Goal: Find specific page/section: Find specific page/section

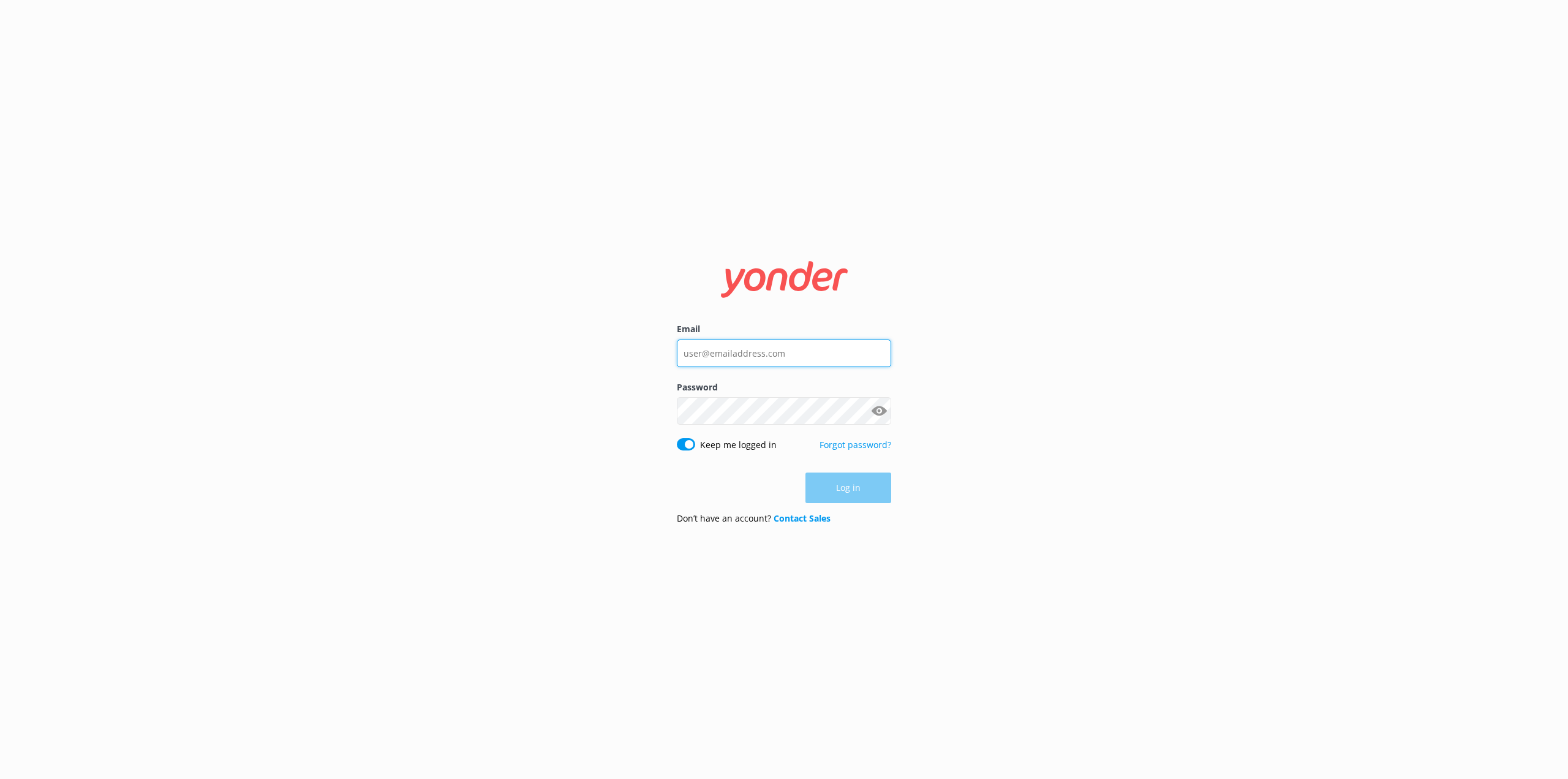
type input "[PERSON_NAME][EMAIL_ADDRESS][PERSON_NAME][DOMAIN_NAME]"
click at [854, 488] on button "Log in" at bounding box center [848, 489] width 86 height 31
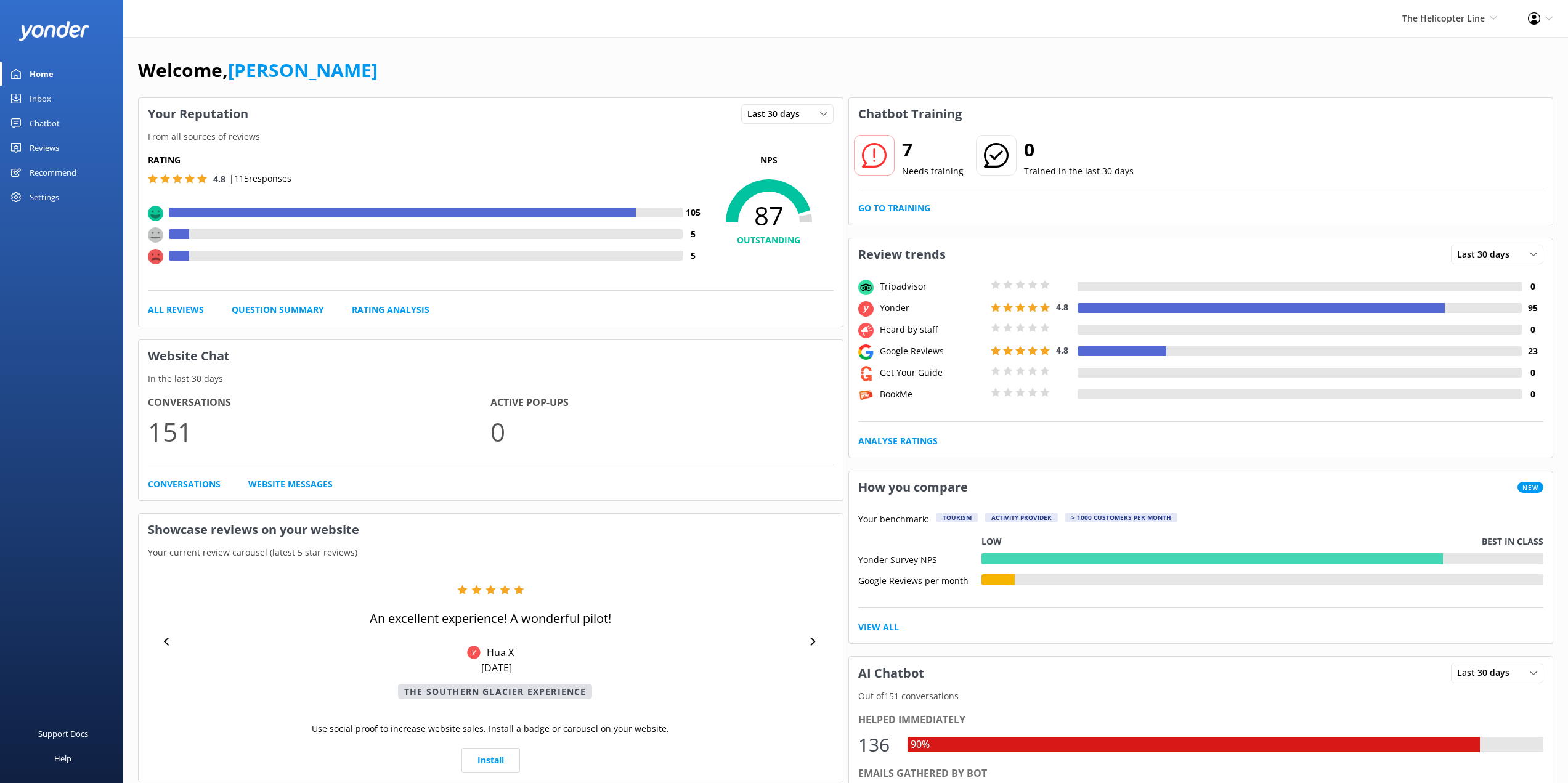
click at [51, 146] on div "Reviews" at bounding box center [45, 148] width 30 height 25
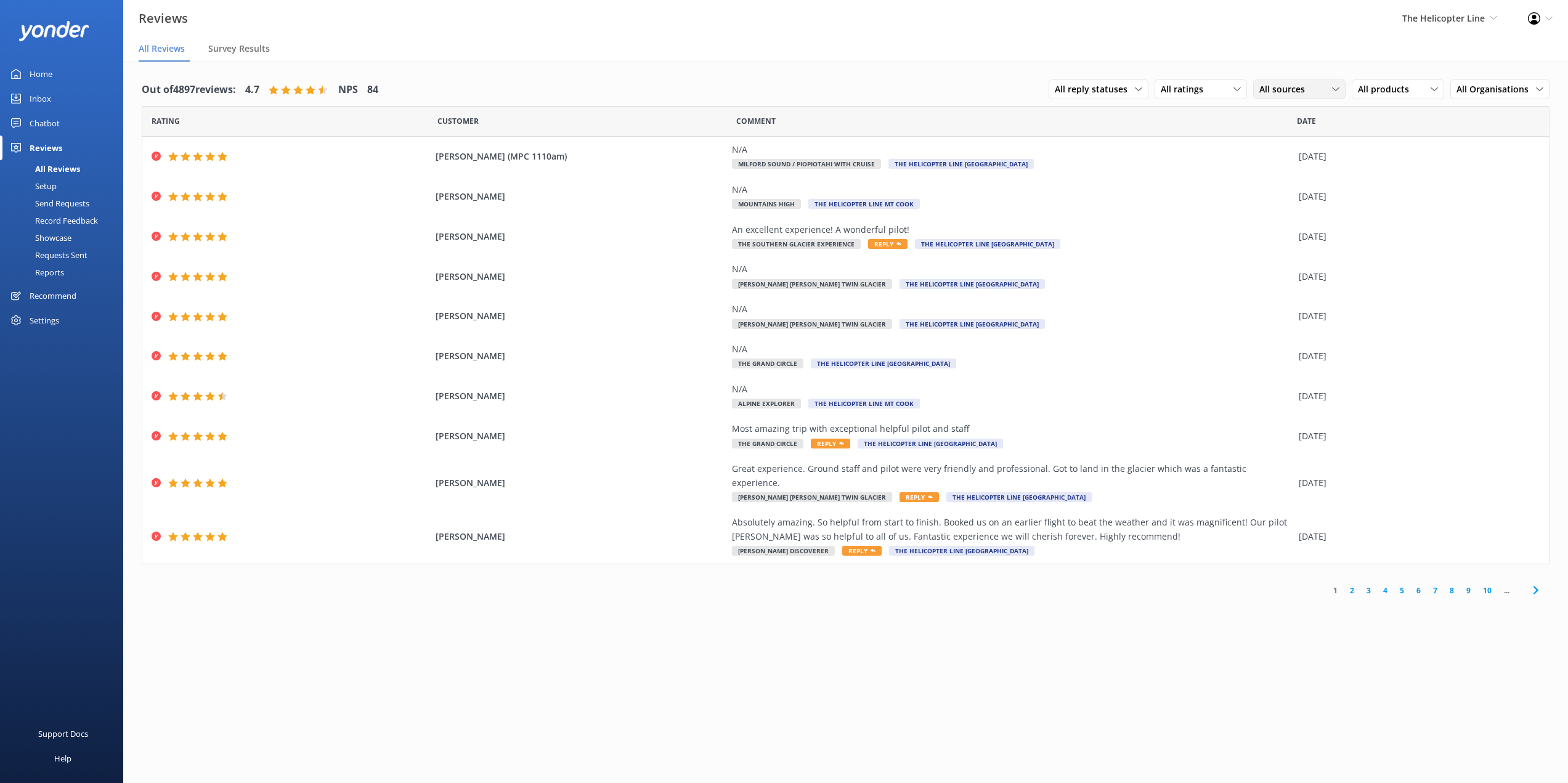
click at [1327, 80] on div "All sources All sources Yonder survey Heard by staff BookMe Get Your Guide Trip…" at bounding box center [1300, 89] width 93 height 19
click at [1395, 88] on span "All products" at bounding box center [1387, 89] width 58 height 14
click at [1404, 148] on div "[PERSON_NAME] Discoverer" at bounding box center [1407, 146] width 97 height 25
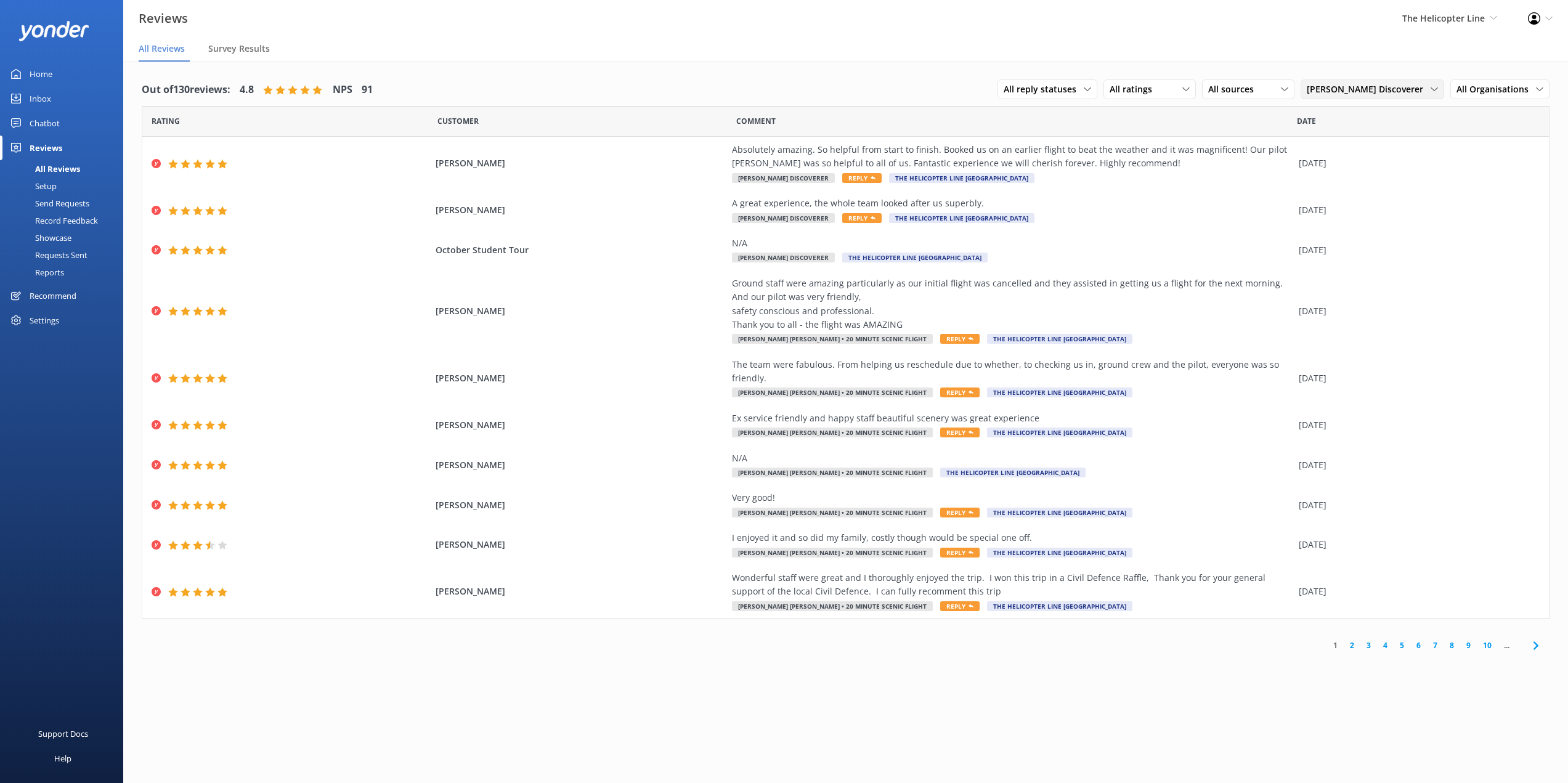
click at [1423, 90] on span "[PERSON_NAME] Discoverer" at bounding box center [1368, 89] width 124 height 14
click at [1367, 165] on div "[PERSON_NAME] [PERSON_NAME] Twin Glacier" at bounding box center [1372, 170] width 130 height 25
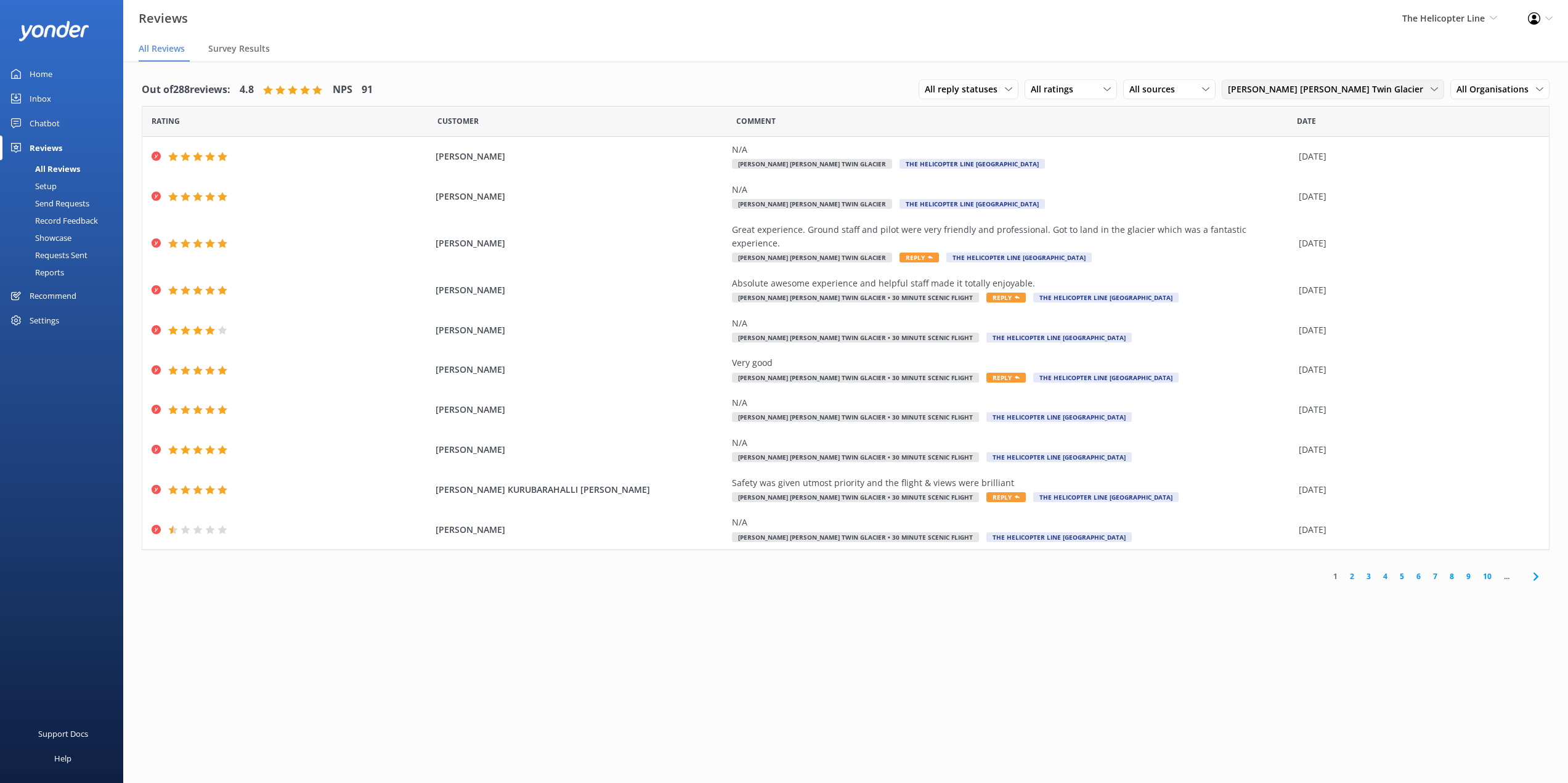
click at [1344, 86] on span "[PERSON_NAME] [PERSON_NAME] Twin Glacier" at bounding box center [1329, 89] width 203 height 14
click at [1362, 191] on div "[PERSON_NAME] [PERSON_NAME] Mountain Scenic Spectacular" at bounding box center [1333, 196] width 208 height 25
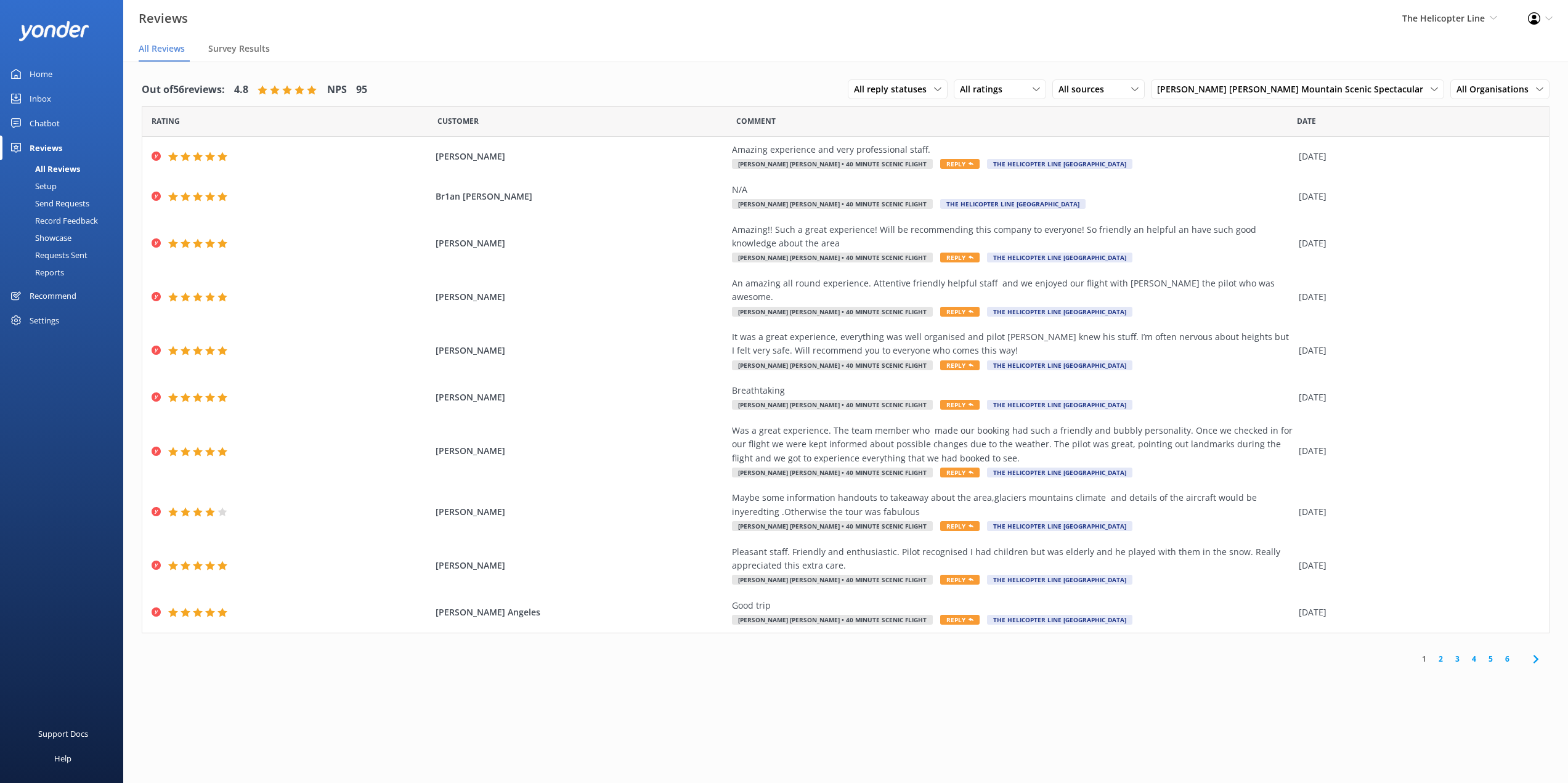
click at [1372, 73] on div "Out of 56 reviews: 4.8 NPS 95 All reply statuses All reply statuses Needs a rep…" at bounding box center [846, 373] width 1445 height 624
click at [1373, 93] on span "[PERSON_NAME] [PERSON_NAME] Mountain Scenic Spectacular" at bounding box center [1294, 89] width 274 height 14
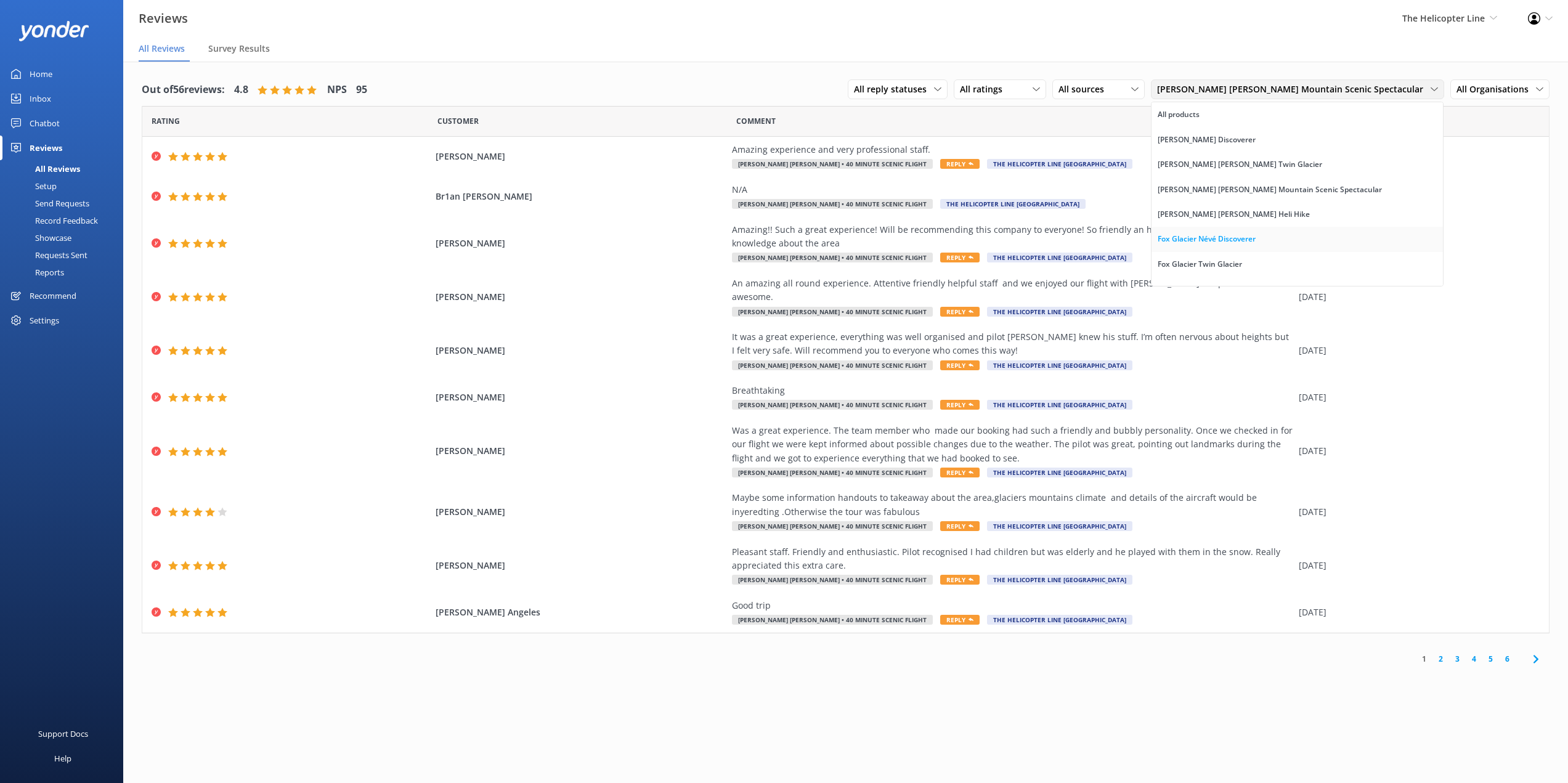
click at [1255, 243] on div "Fox Glacier Névé Discoverer" at bounding box center [1206, 239] width 98 height 12
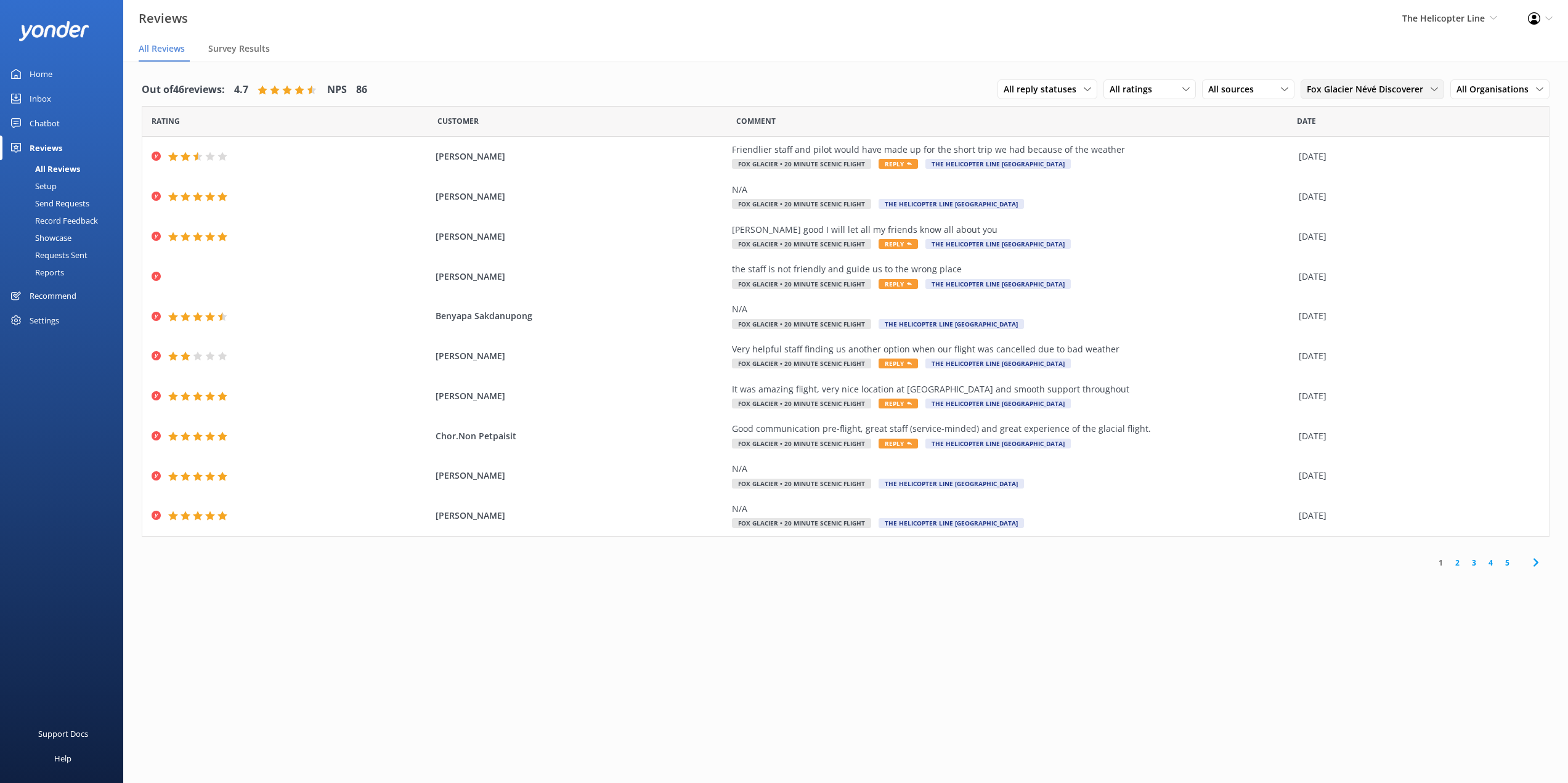
click at [1346, 88] on span "Fox Glacier Névé Discoverer" at bounding box center [1368, 89] width 124 height 14
click at [639, 61] on nav "All Reviews Survey Results" at bounding box center [846, 49] width 1445 height 25
click at [1405, 87] on span "Fox Glacier Névé Discoverer" at bounding box center [1368, 89] width 124 height 14
click at [1379, 296] on div "Fox Glacier Twin Glacier" at bounding box center [1349, 301] width 84 height 12
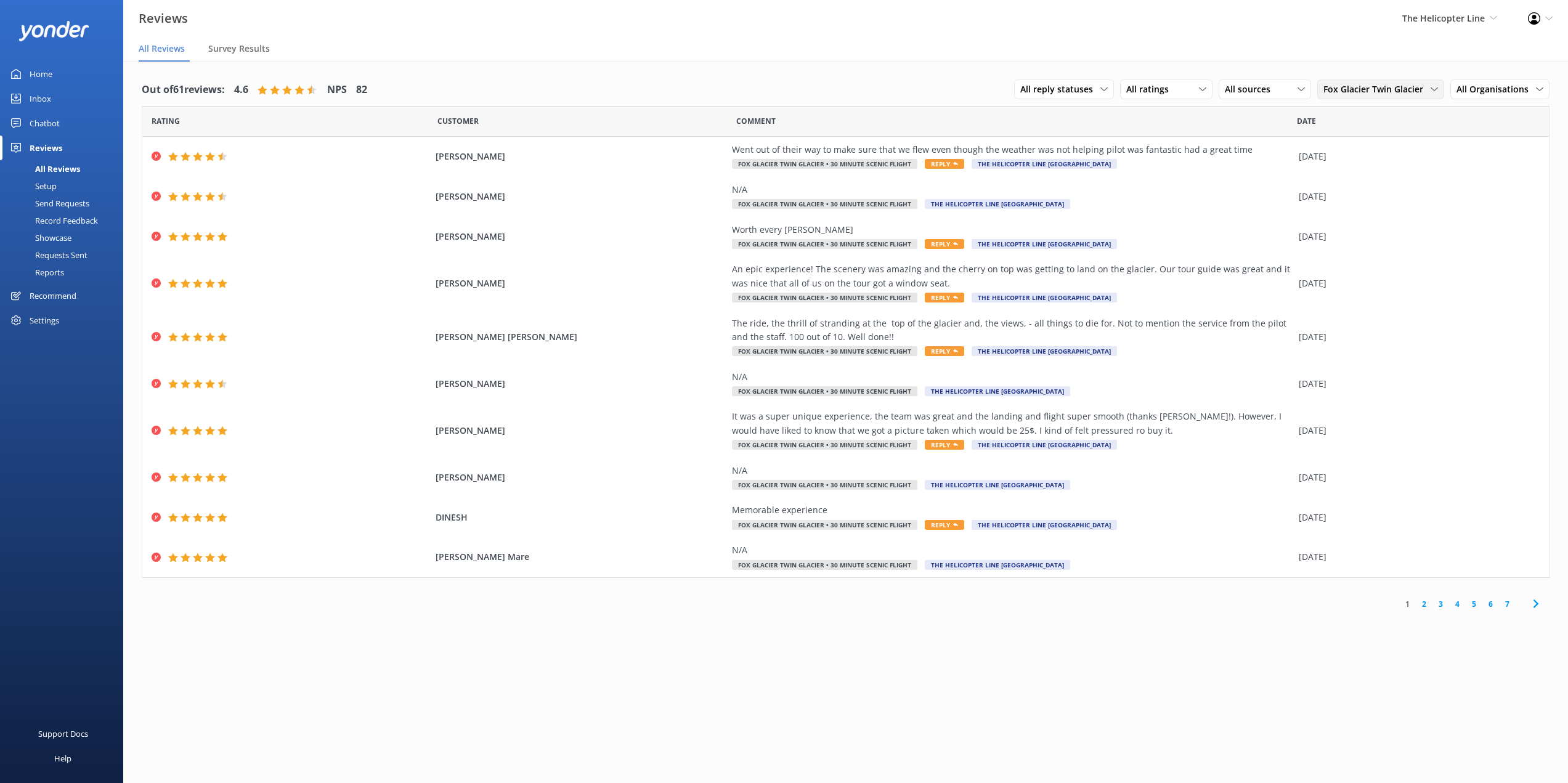
click at [1354, 90] on span "Fox Glacier Twin Glacier" at bounding box center [1377, 89] width 107 height 14
click at [1379, 247] on div "Fox Glacier Mountain Scenic Spectacular" at bounding box center [1381, 259] width 113 height 25
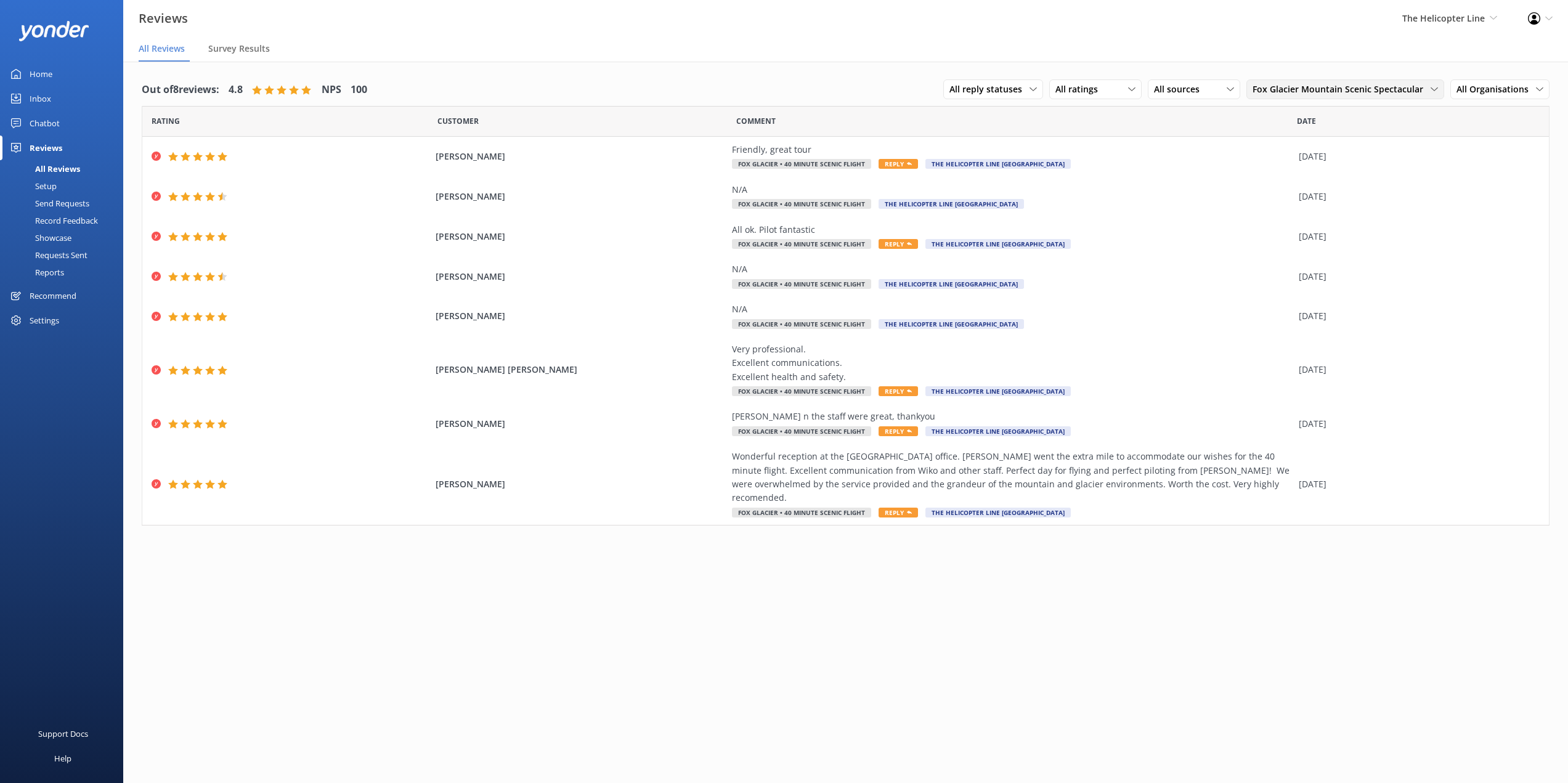
click at [1338, 86] on span "Fox Glacier Mountain Scenic Spectacular" at bounding box center [1342, 89] width 178 height 14
click at [1317, 128] on link "Alpine Vista" at bounding box center [1345, 130] width 196 height 25
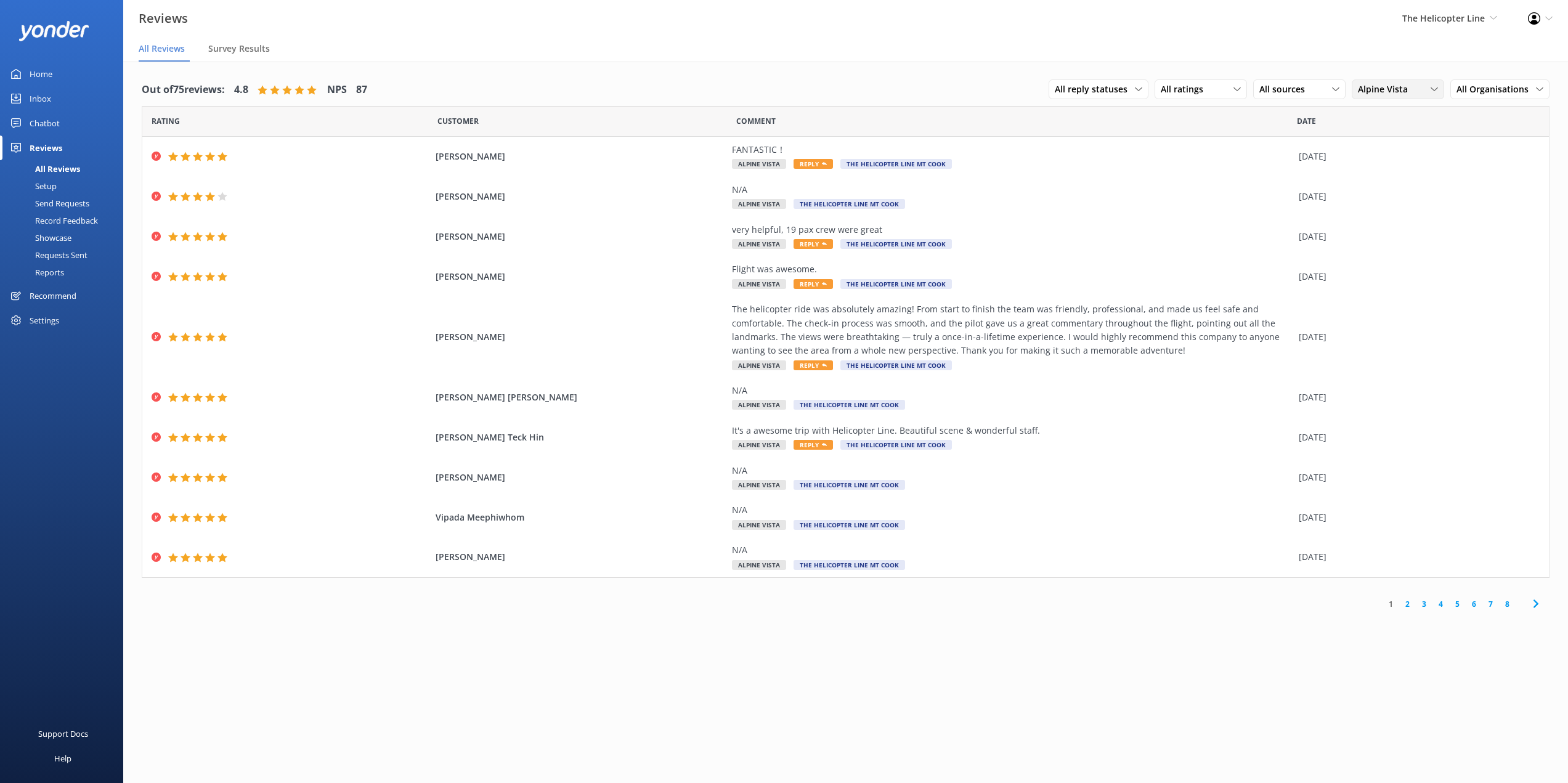
click at [1380, 92] on span "Alpine Vista" at bounding box center [1386, 89] width 57 height 14
click at [1403, 255] on link "Alpine Explorer" at bounding box center [1407, 268] width 110 height 25
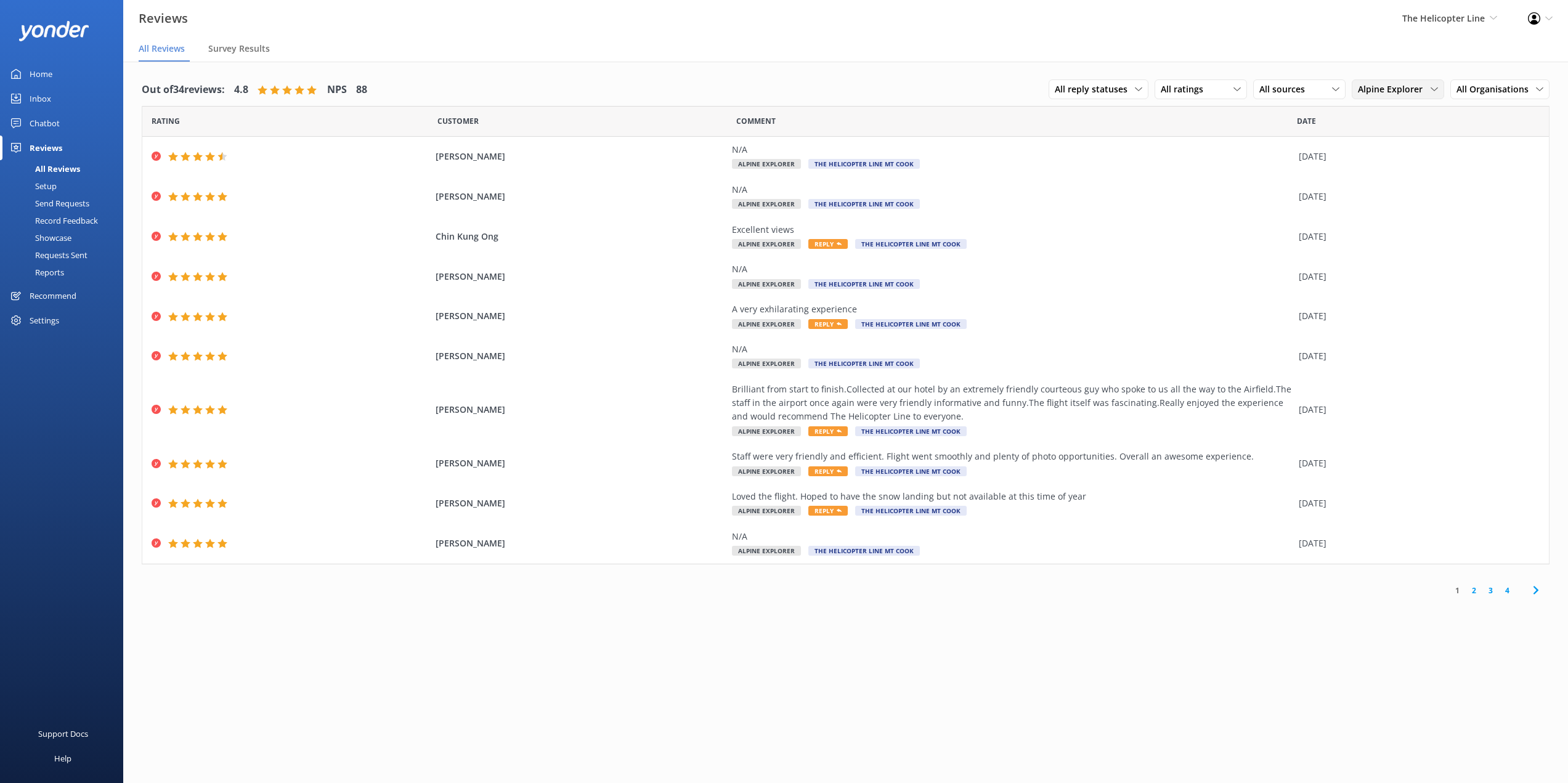
click at [1409, 83] on span "Alpine Explorer" at bounding box center [1394, 89] width 72 height 14
click at [1405, 268] on link "Pilot's Choice" at bounding box center [1407, 281] width 110 height 25
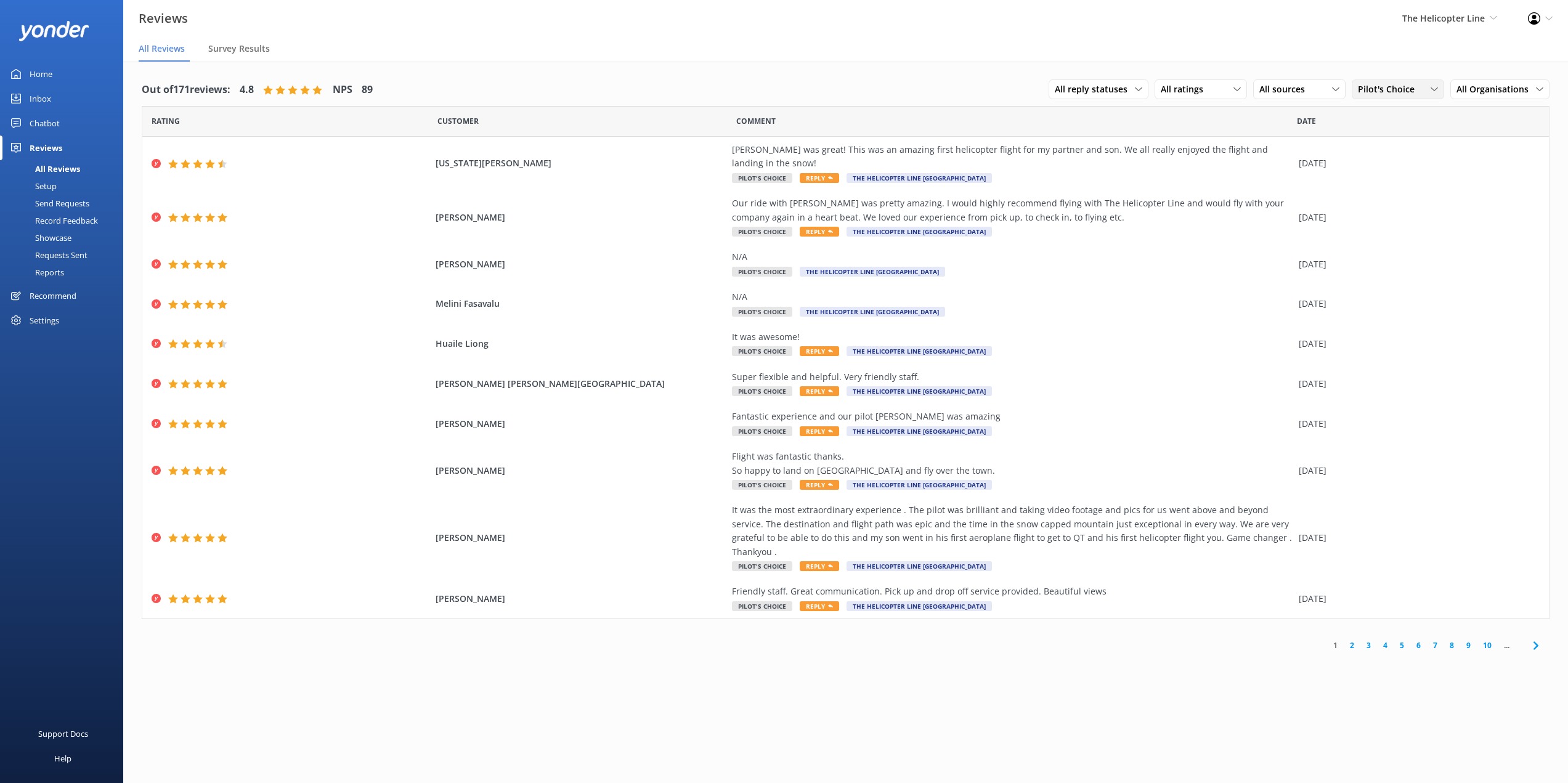
click at [1374, 93] on span "Pilot's Choice" at bounding box center [1390, 89] width 64 height 14
click at [1408, 299] on div "Queenstown Panorama" at bounding box center [1401, 305] width 84 height 12
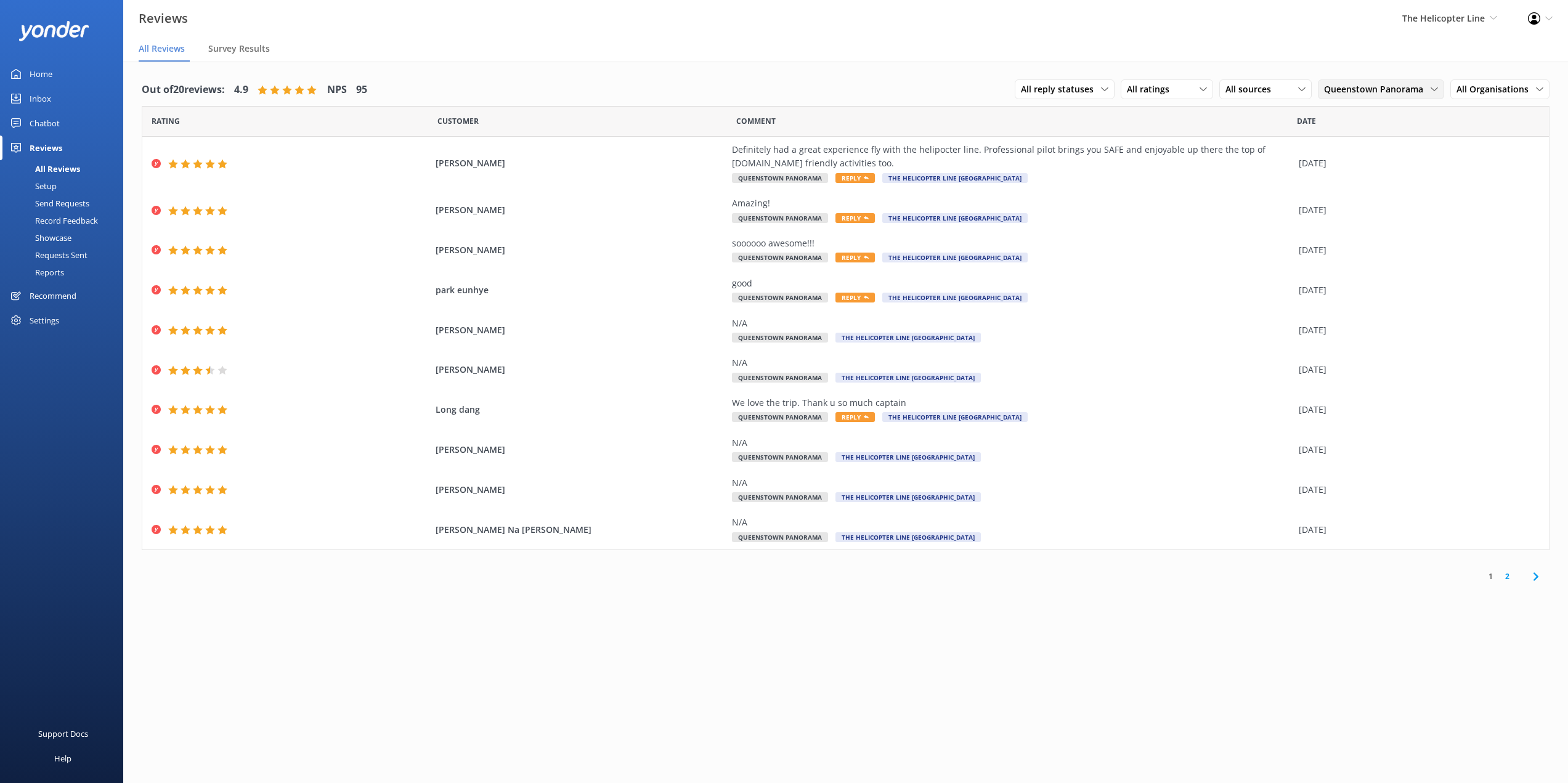
click at [1366, 82] on div "Queenstown Panorama All products [PERSON_NAME] Discoverer [PERSON_NAME] [PERSON…" at bounding box center [1381, 89] width 126 height 19
click at [1384, 286] on div "The Grand Circle" at bounding box center [1354, 292] width 59 height 12
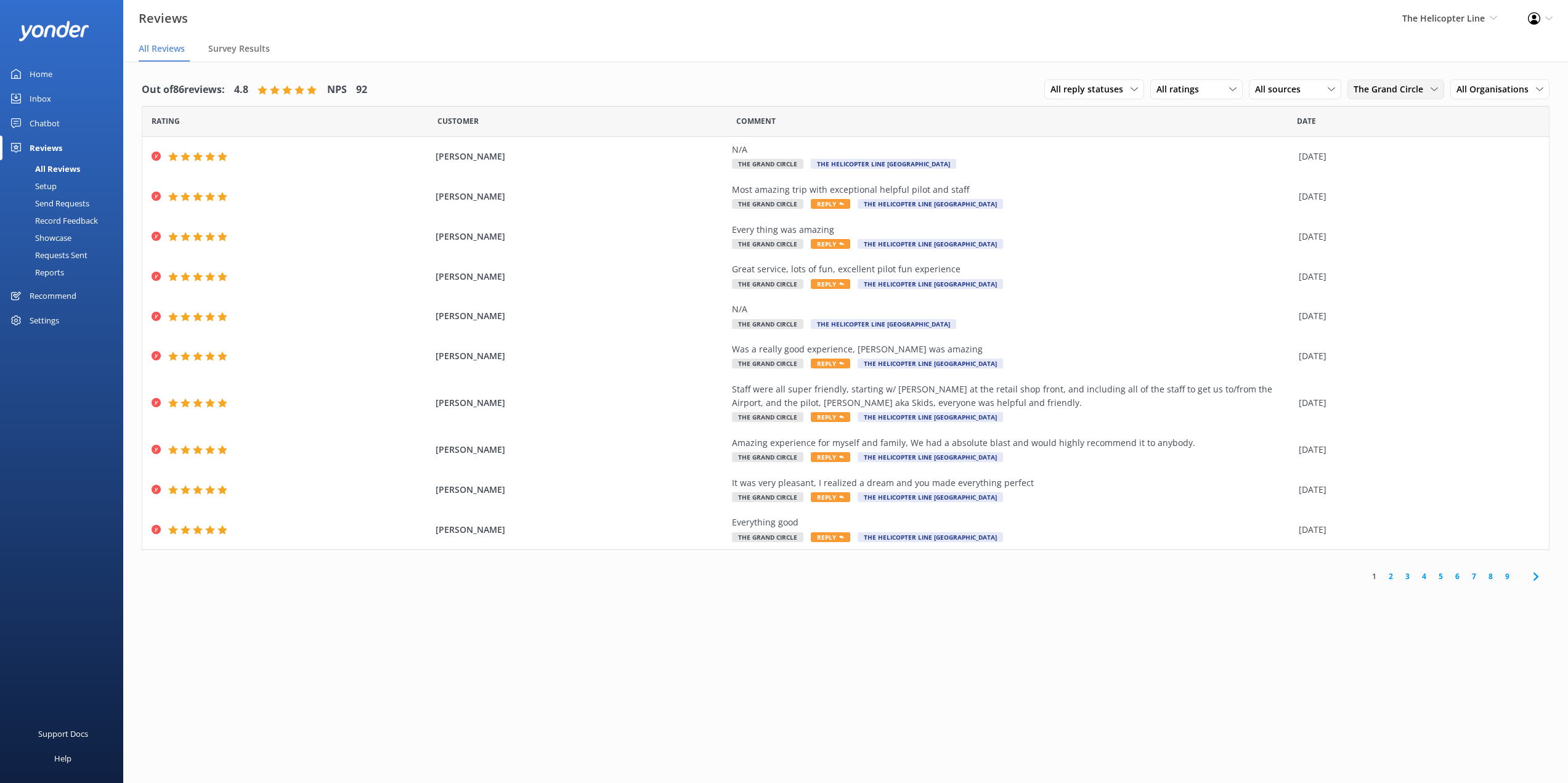
click at [1380, 86] on span "The Grand Circle" at bounding box center [1392, 89] width 77 height 14
click at [1402, 288] on div "The Southern Glacier Experience" at bounding box center [1403, 300] width 97 height 25
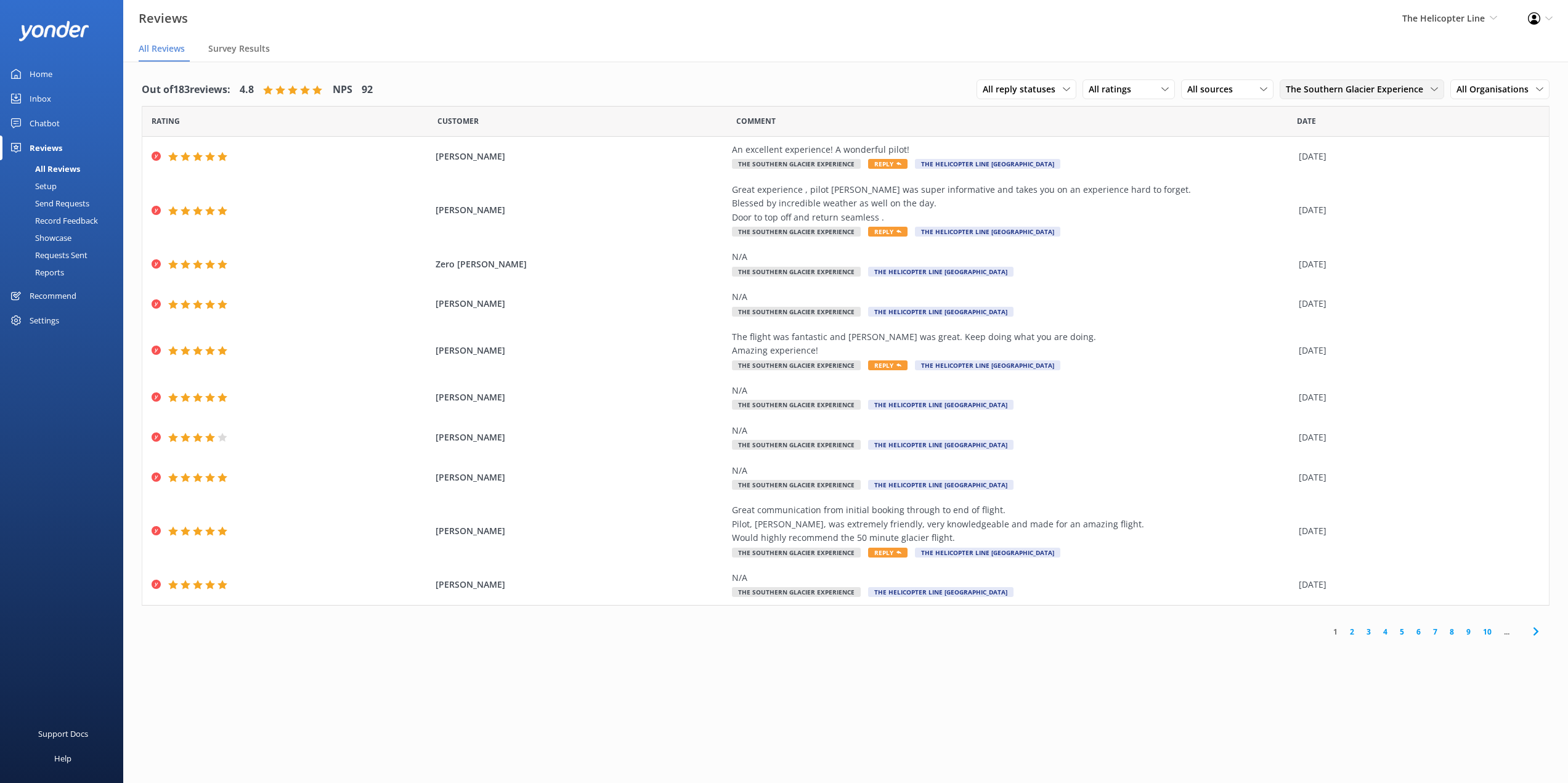
click at [1385, 87] on span "The Southern Glacier Experience" at bounding box center [1358, 89] width 145 height 14
click at [1228, 38] on nav "All Reviews Survey Results" at bounding box center [846, 49] width 1445 height 25
click at [251, 50] on span "Survey Results" at bounding box center [239, 49] width 62 height 12
